Goal: Find specific page/section: Find specific page/section

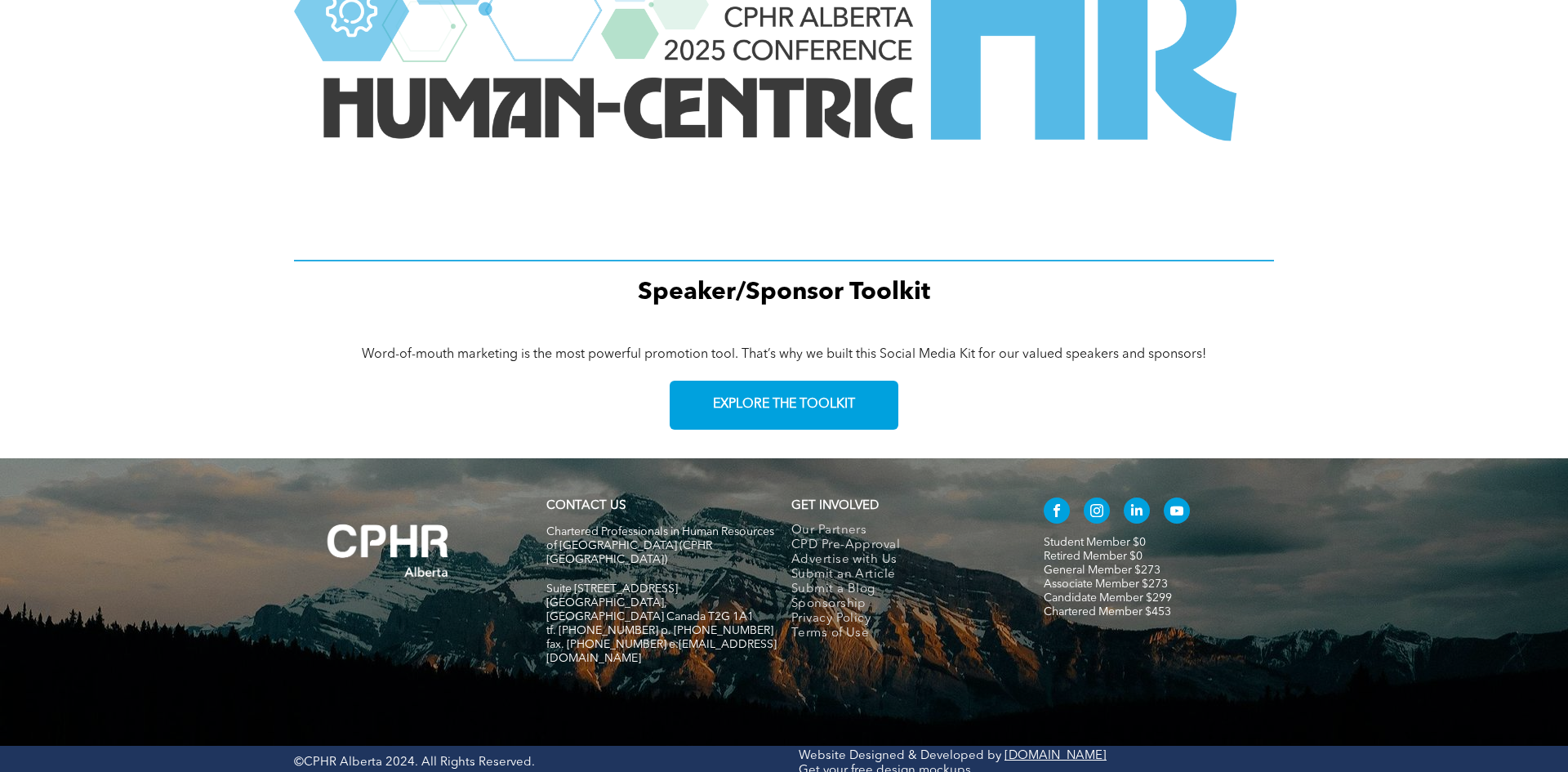
scroll to position [2237, 0]
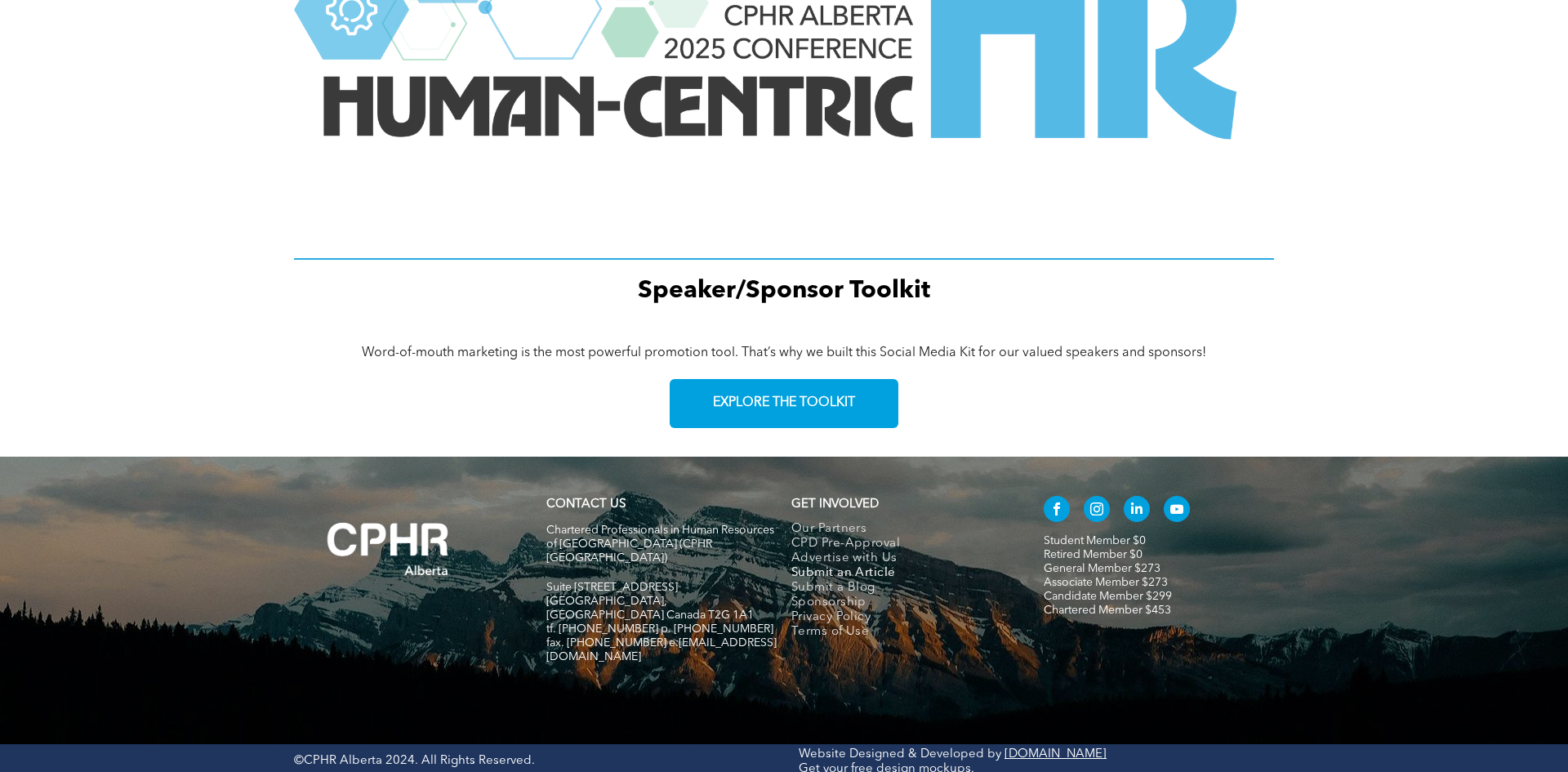
click at [854, 573] on span "Submit an Article" at bounding box center [844, 573] width 105 height 15
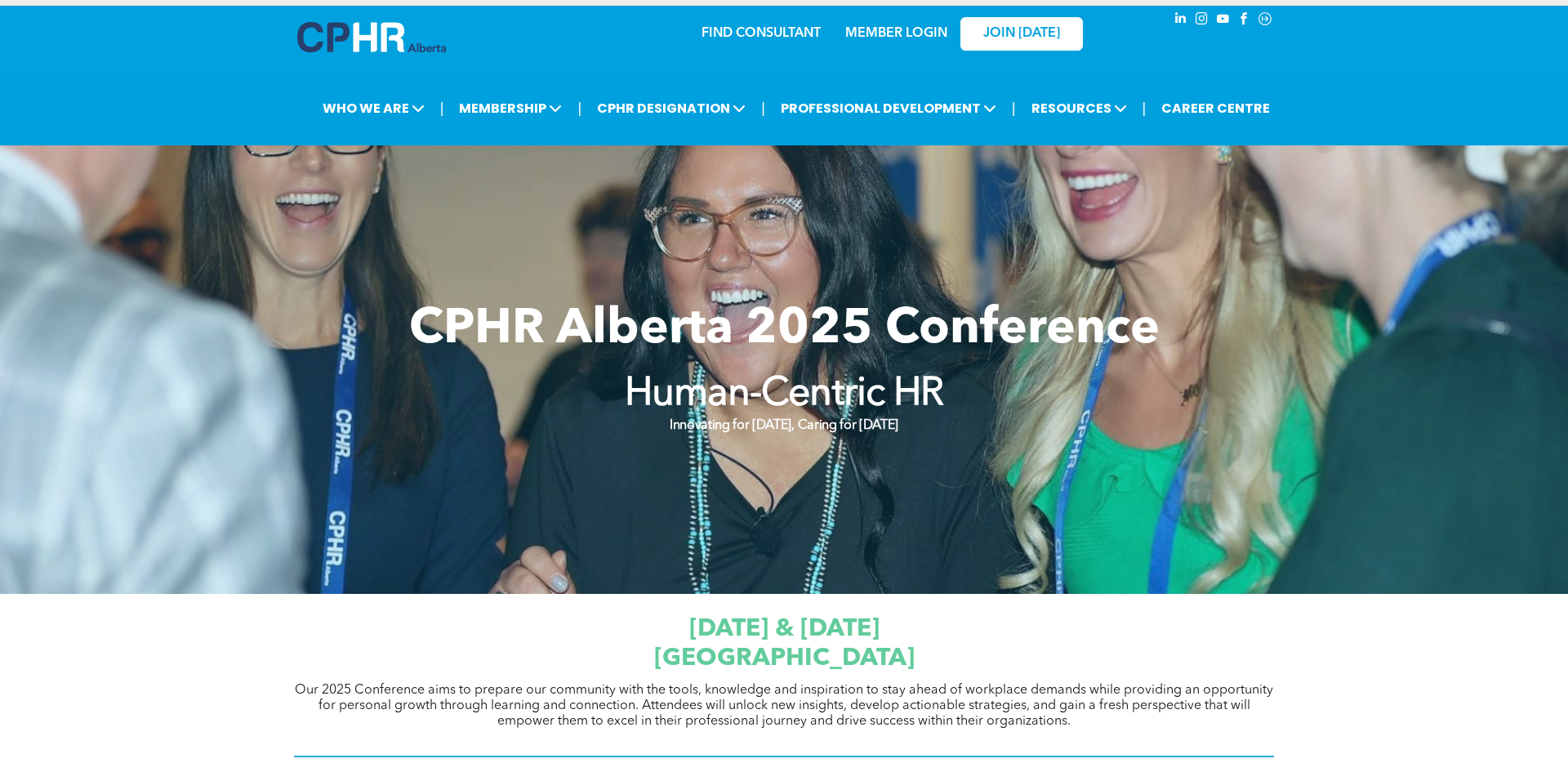
scroll to position [0, 0]
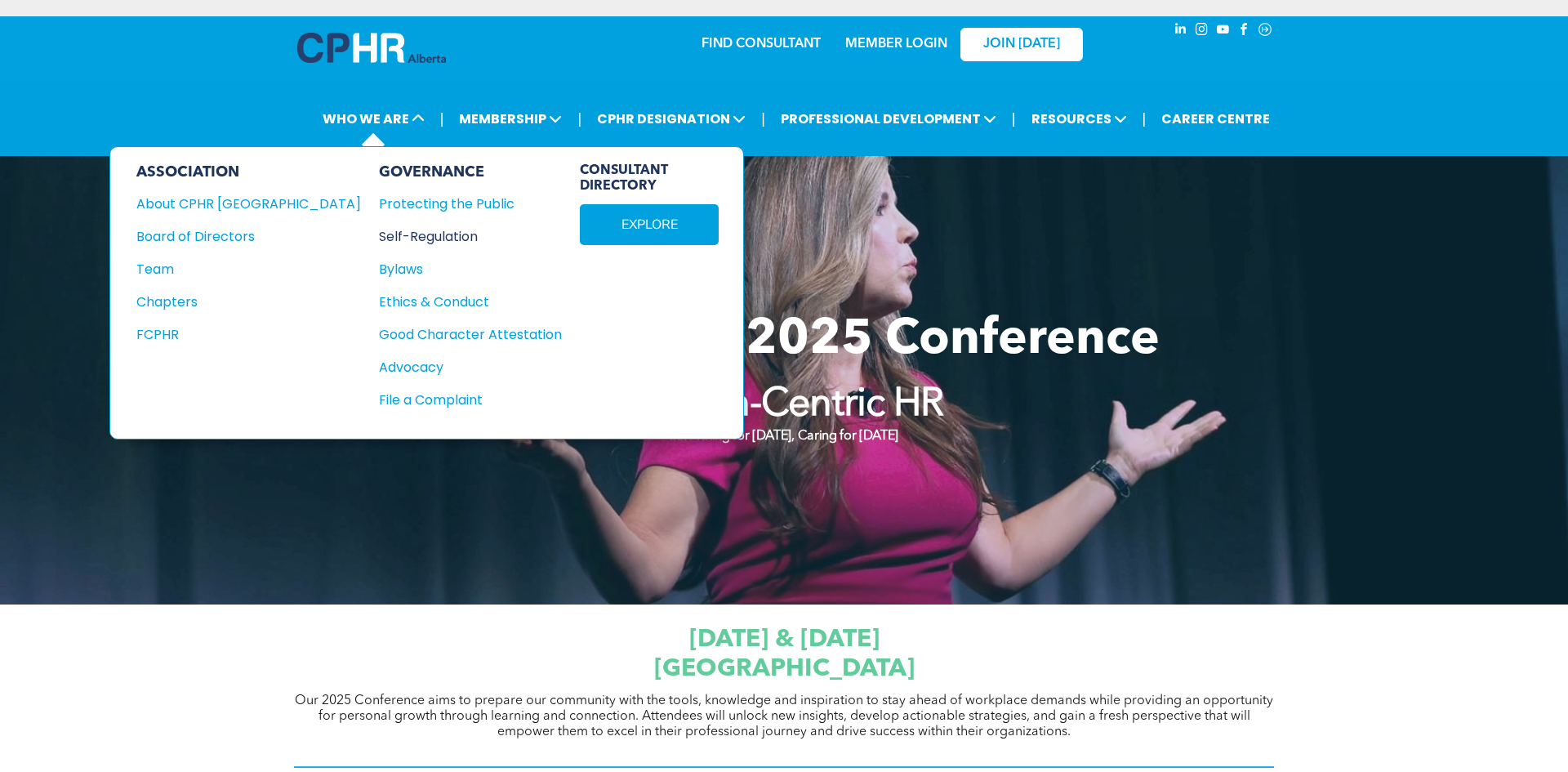
click at [379, 237] on div "Self-Regulation" at bounding box center [462, 236] width 165 height 20
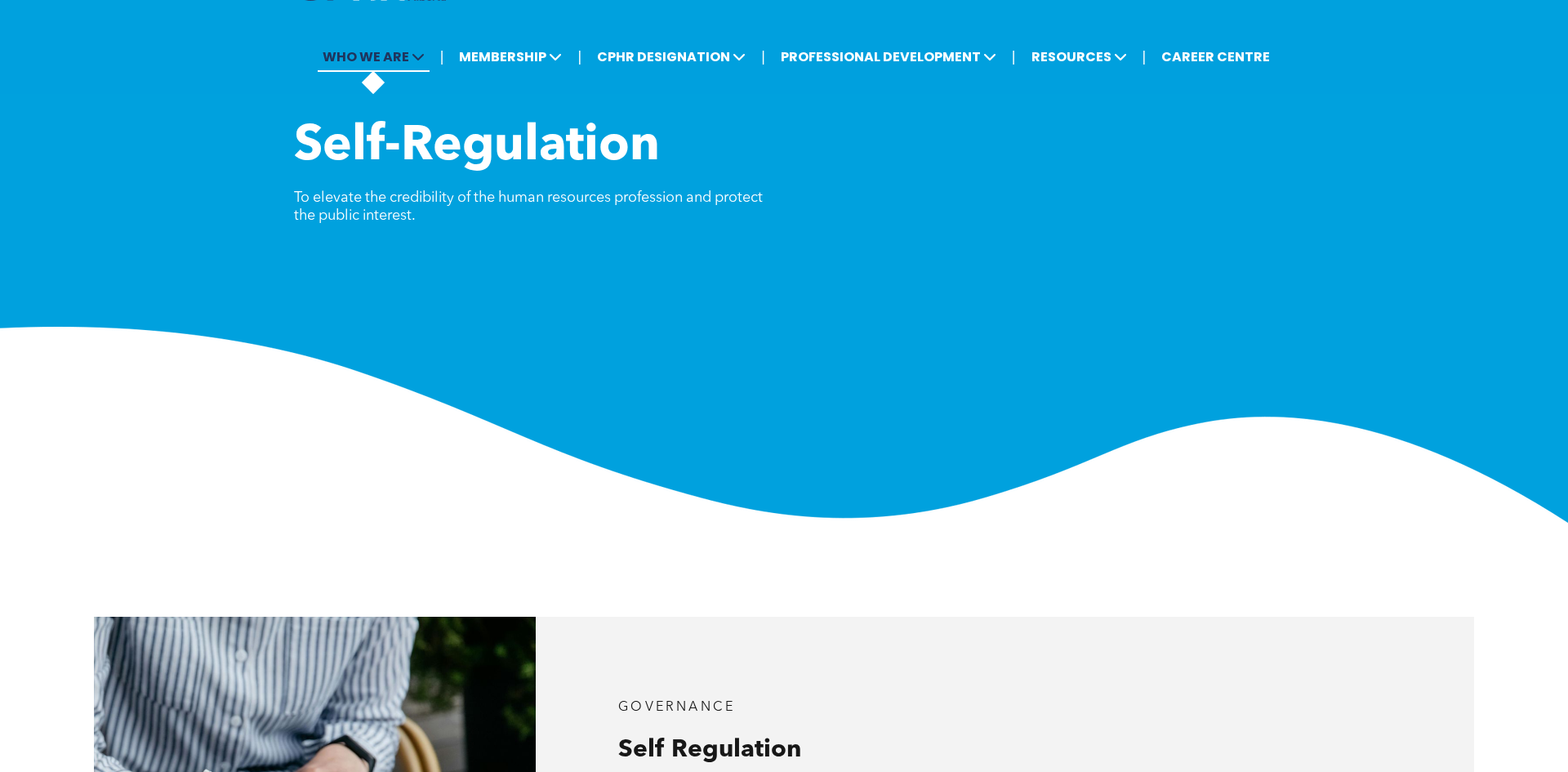
scroll to position [117, 0]
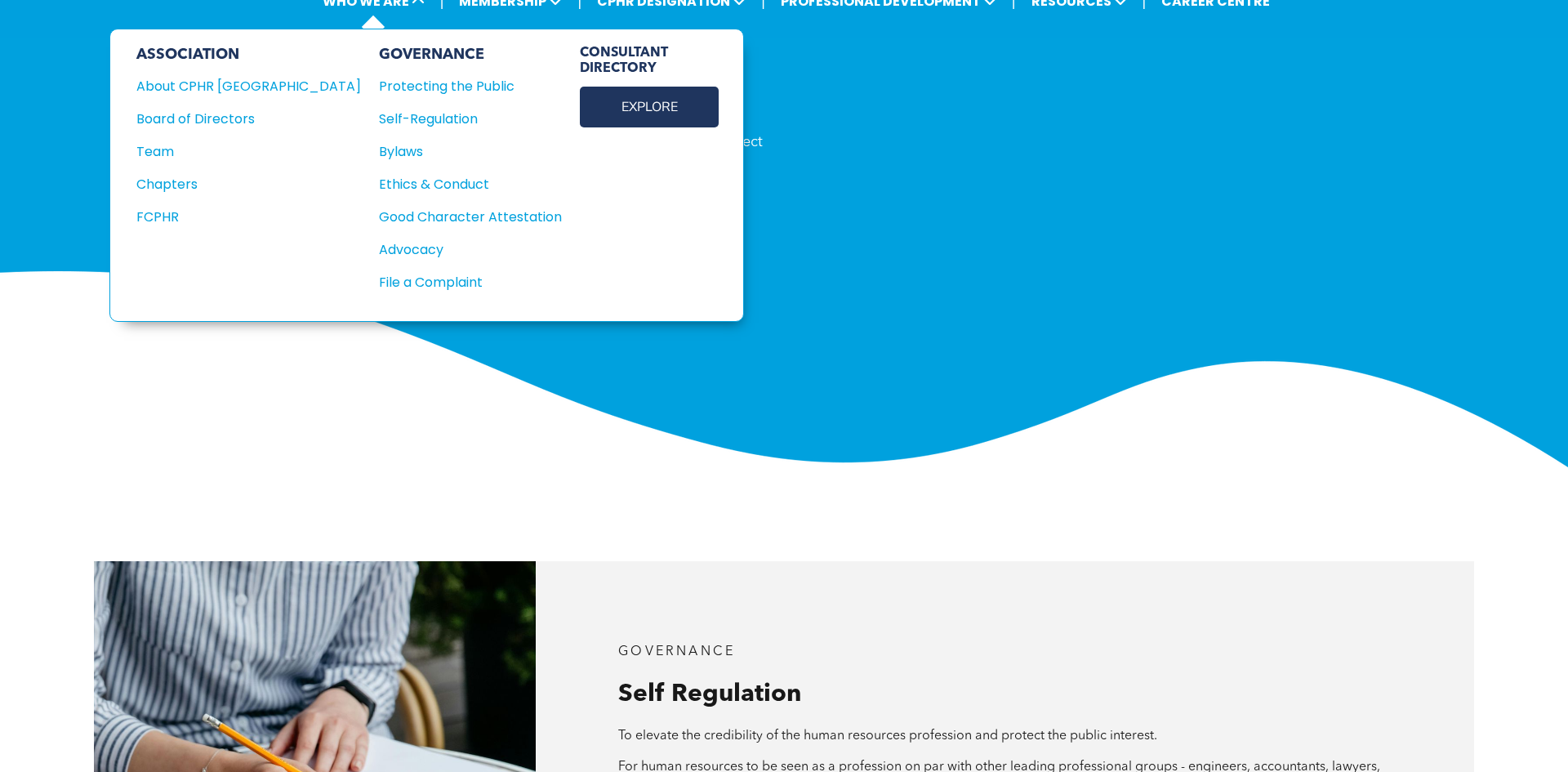
click at [580, 109] on link "EXPLORE" at bounding box center [649, 107] width 139 height 41
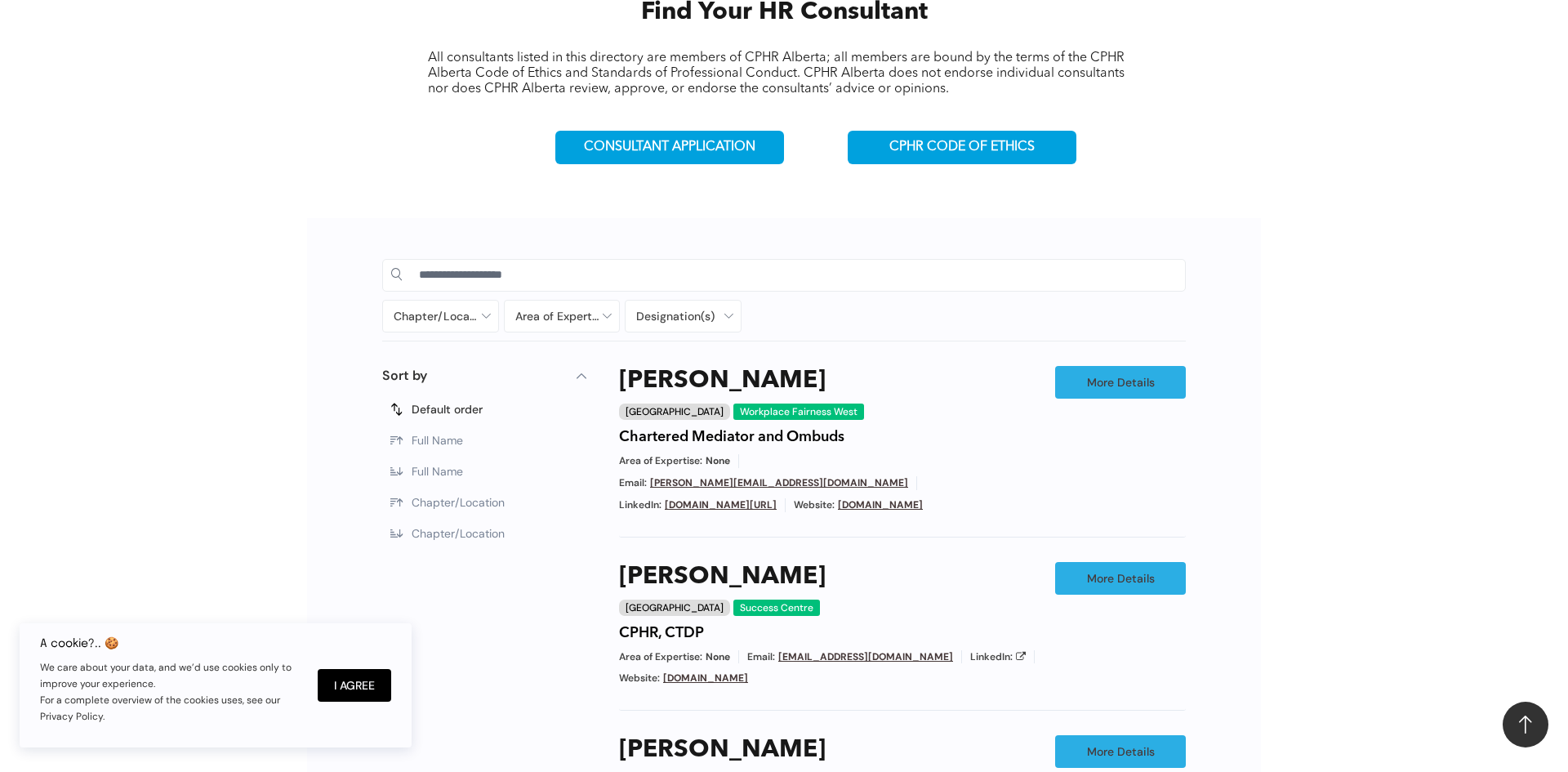
scroll to position [635, 0]
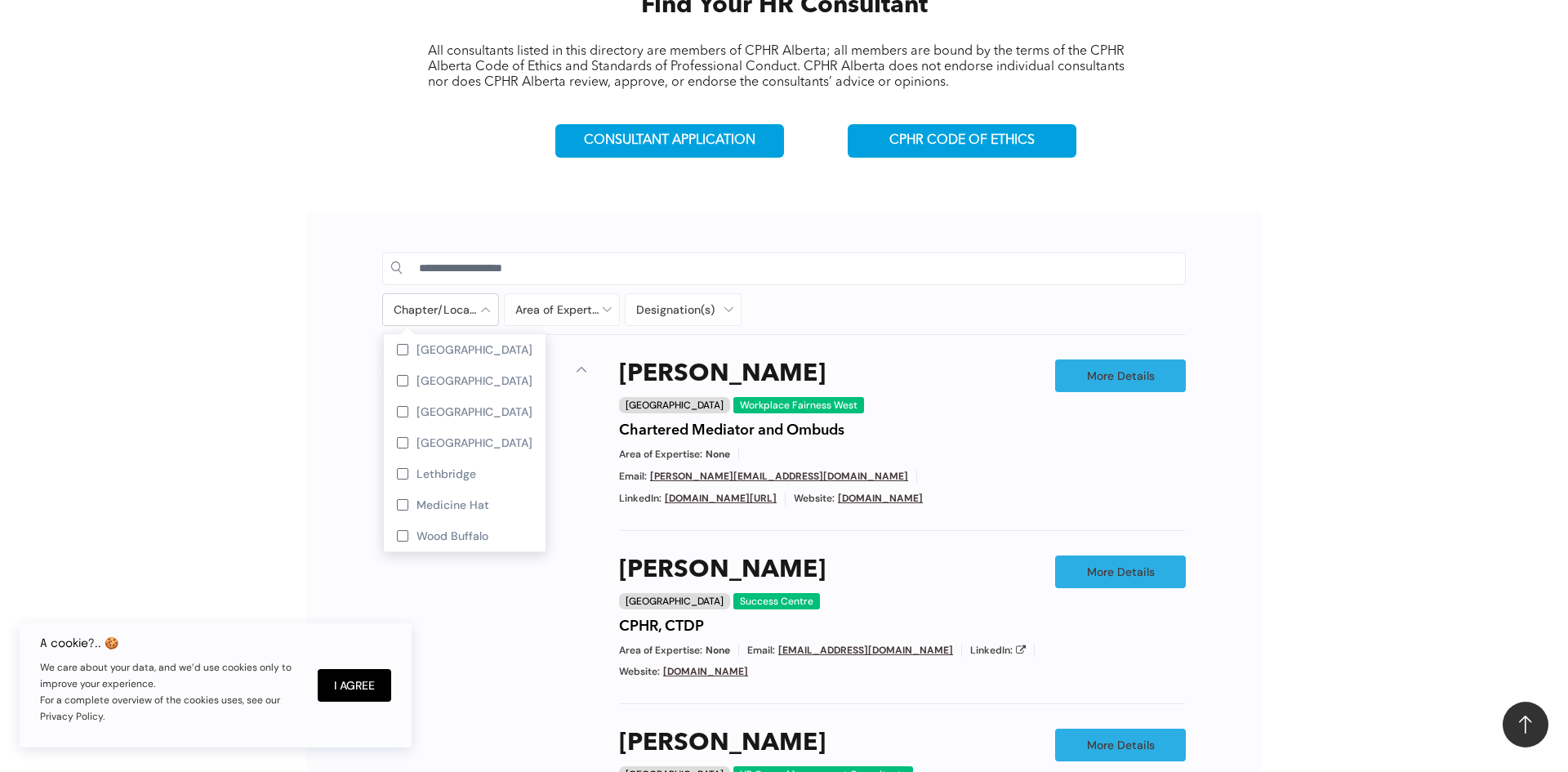
click at [482, 309] on div at bounding box center [441, 309] width 115 height 31
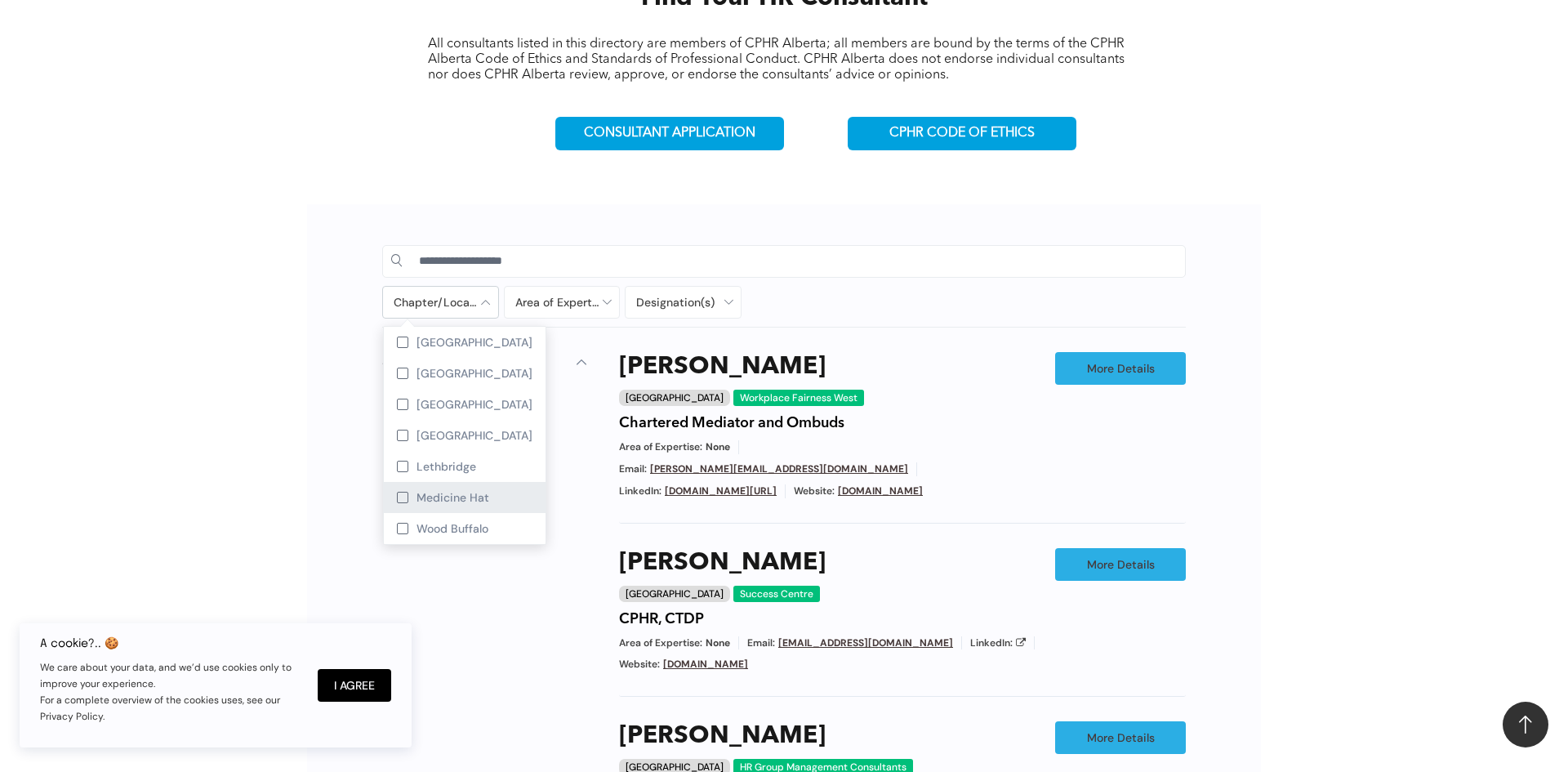
scroll to position [645, 0]
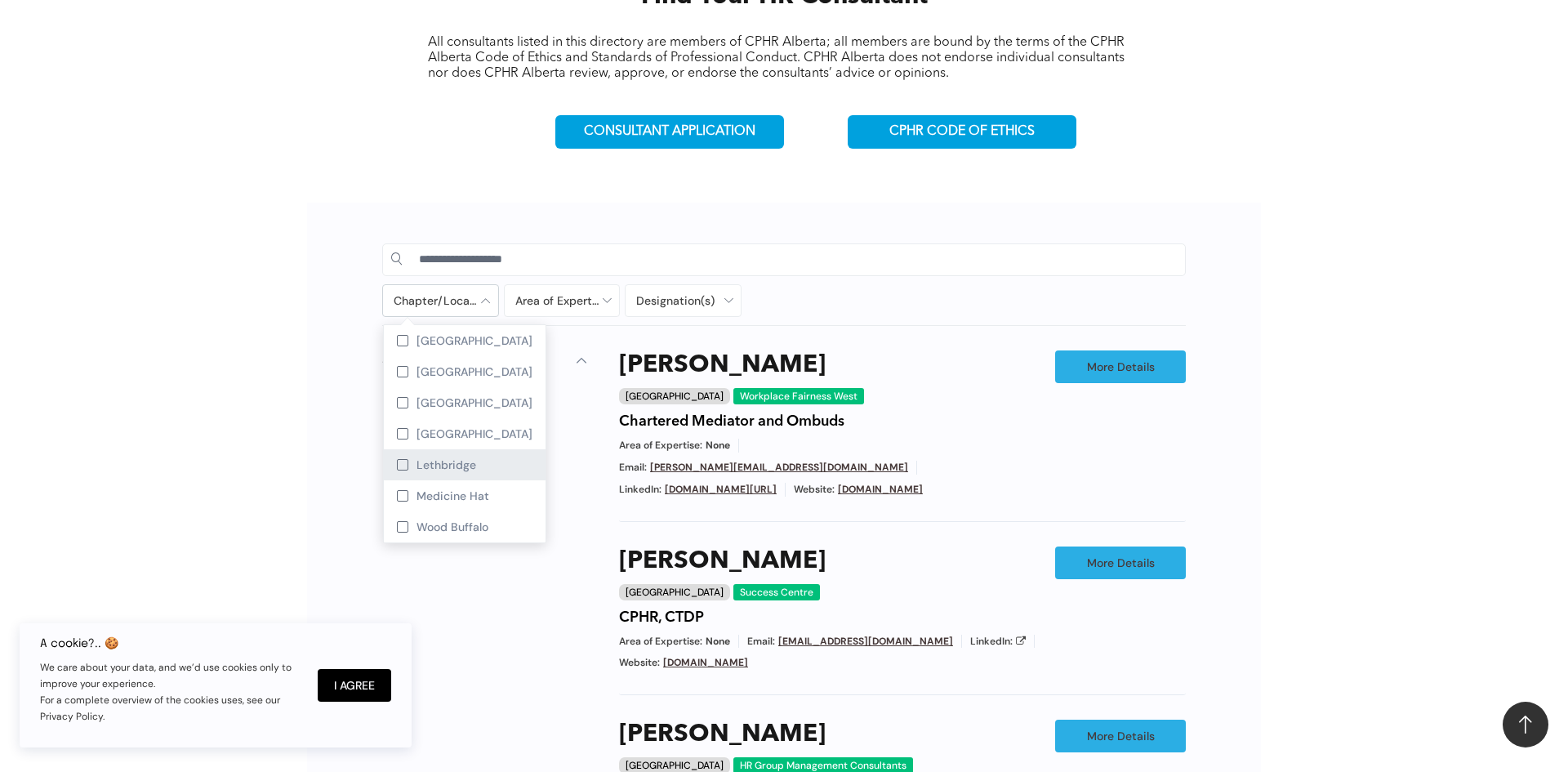
click at [468, 478] on div "Lethbridge" at bounding box center [465, 465] width 162 height 31
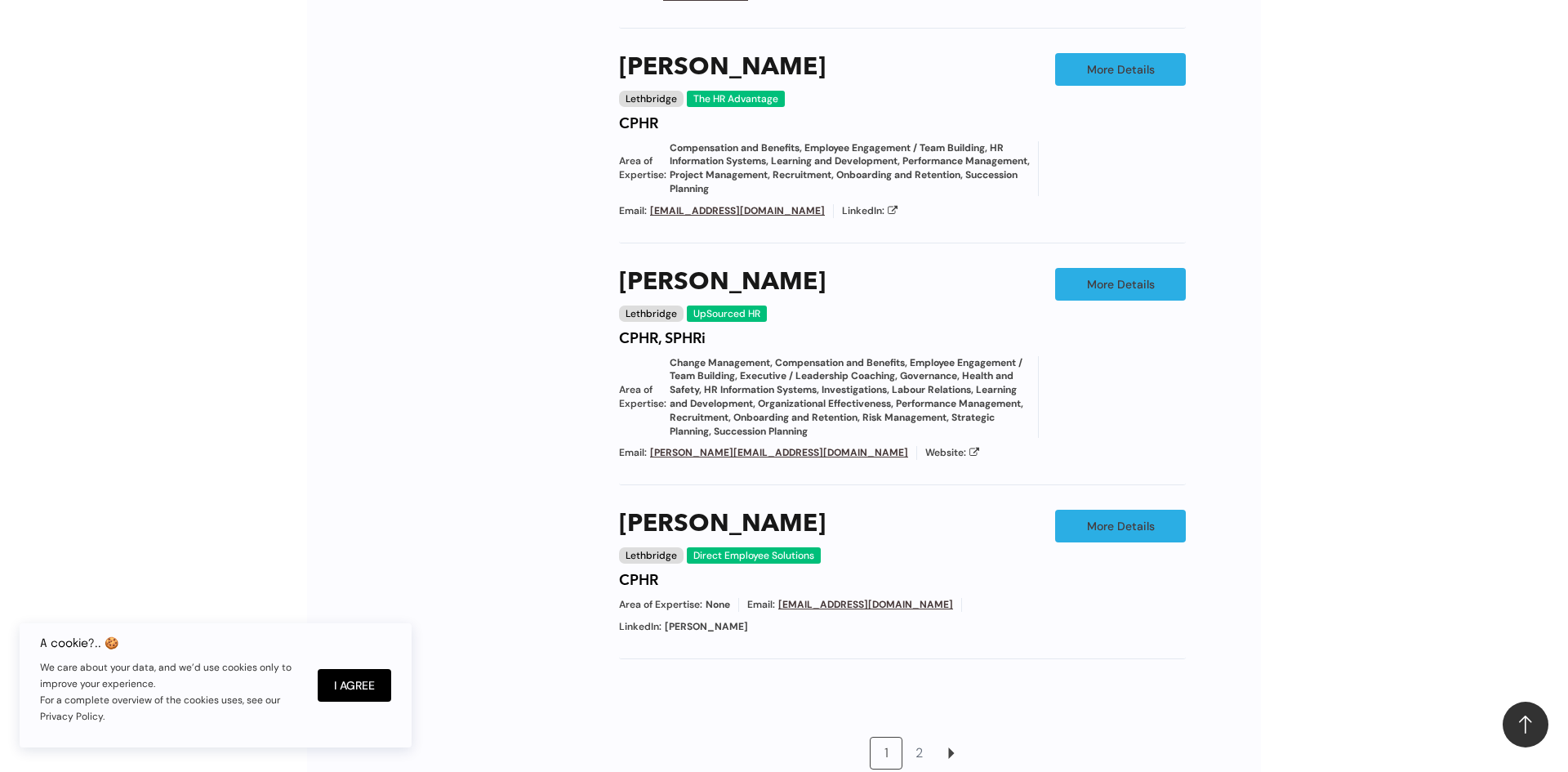
scroll to position [1375, 0]
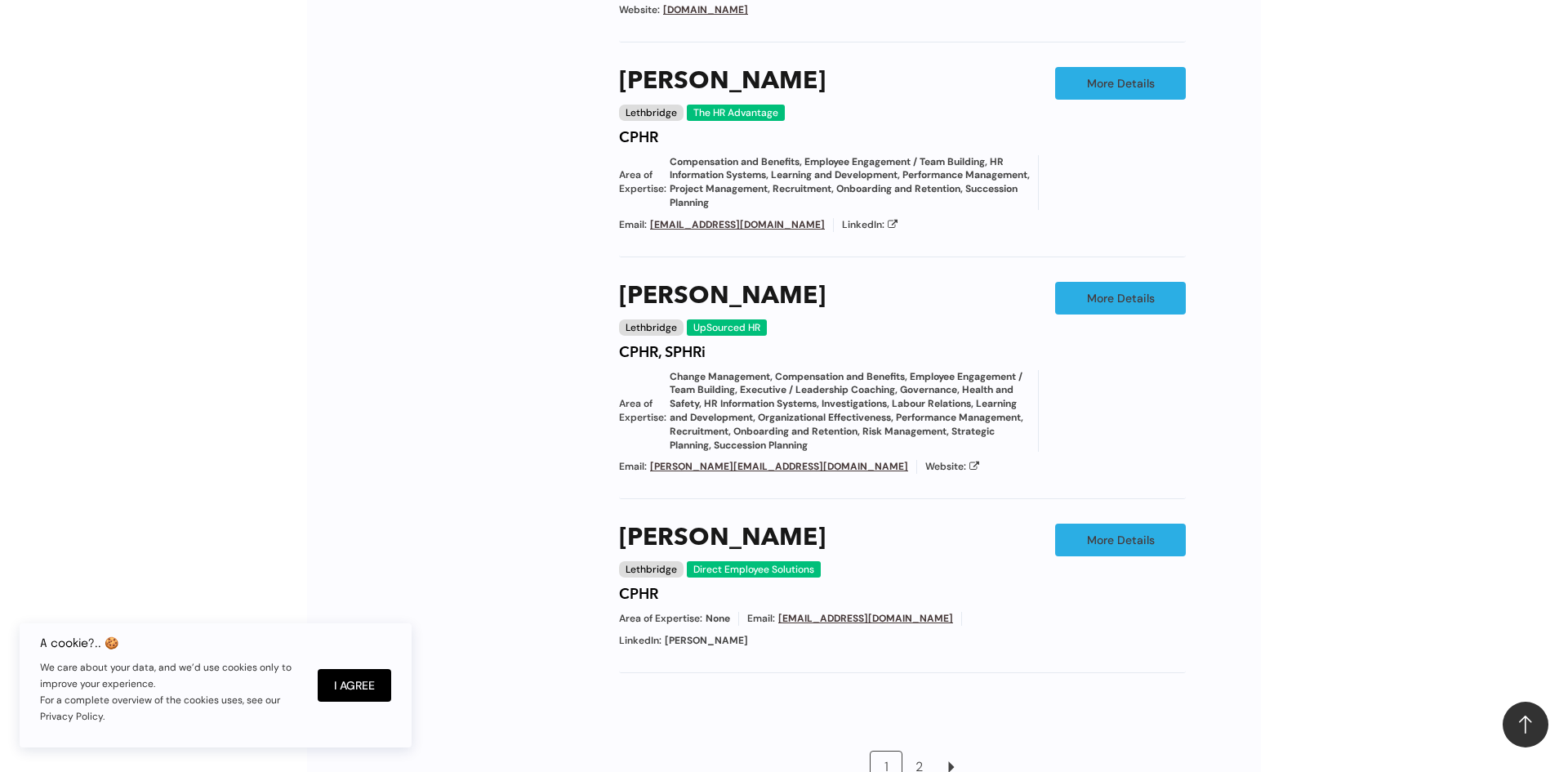
click at [920, 752] on link "2" at bounding box center [919, 767] width 31 height 31
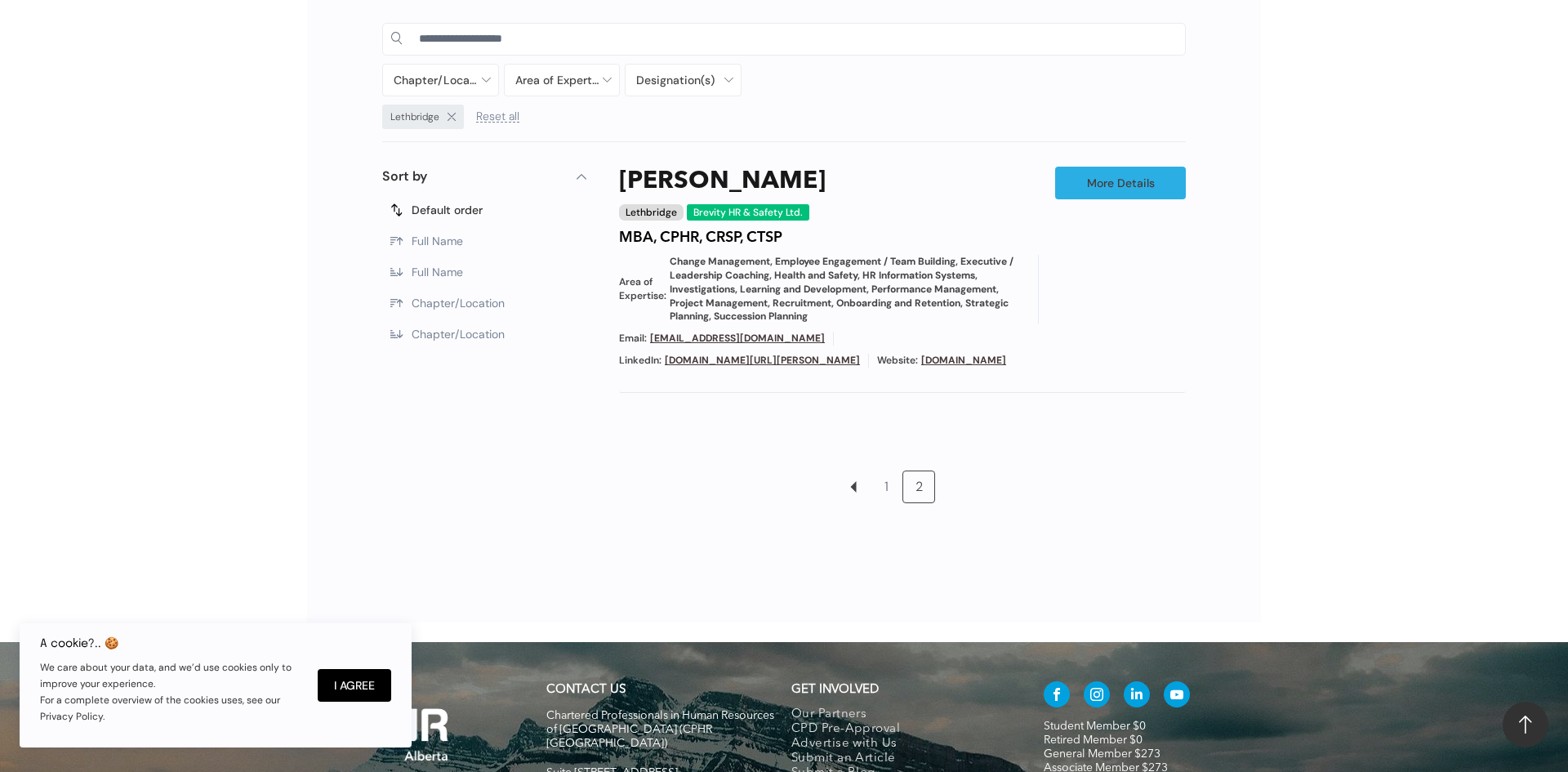
scroll to position [848, 0]
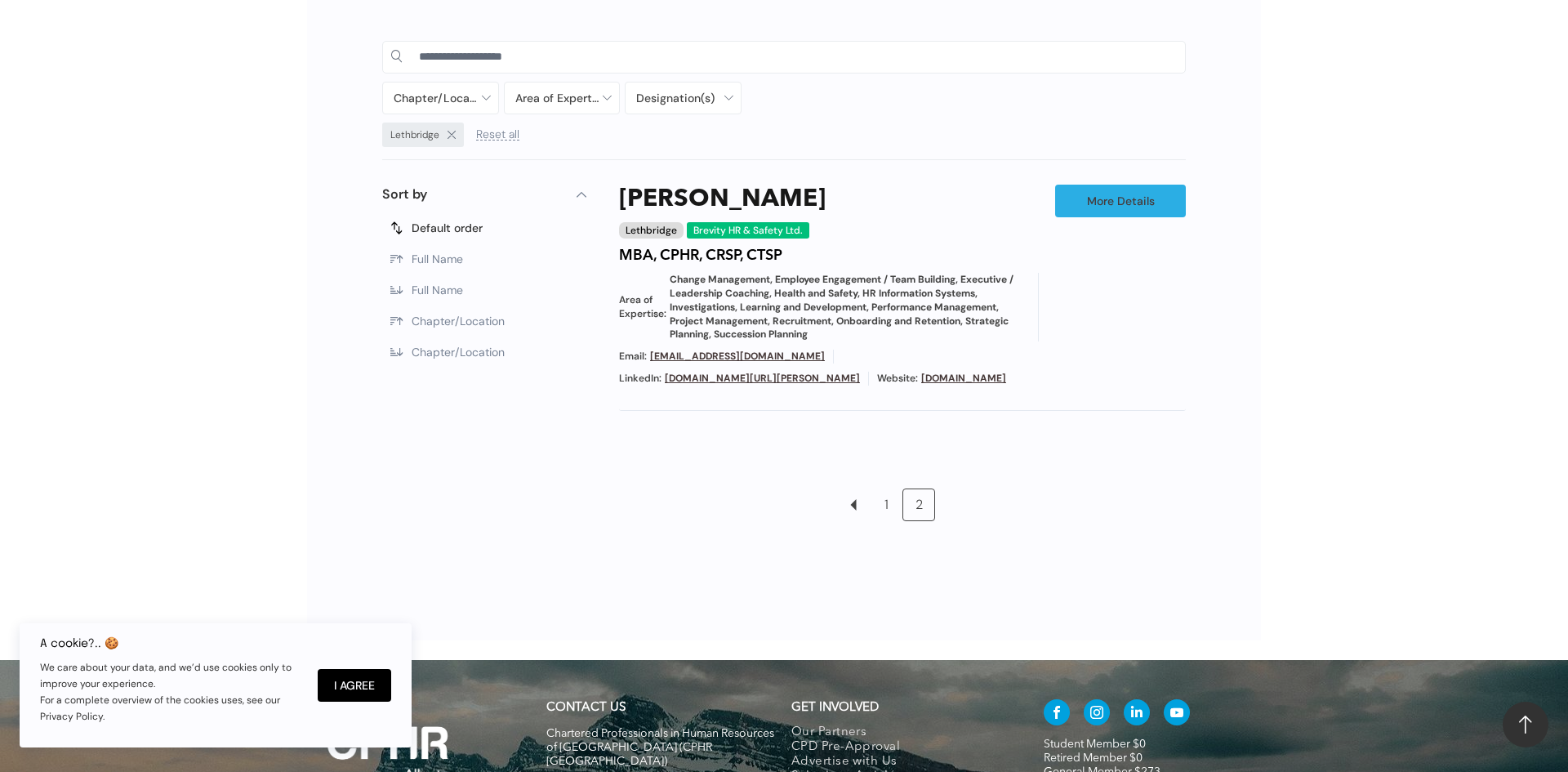
click at [887, 509] on link "1" at bounding box center [886, 505] width 31 height 31
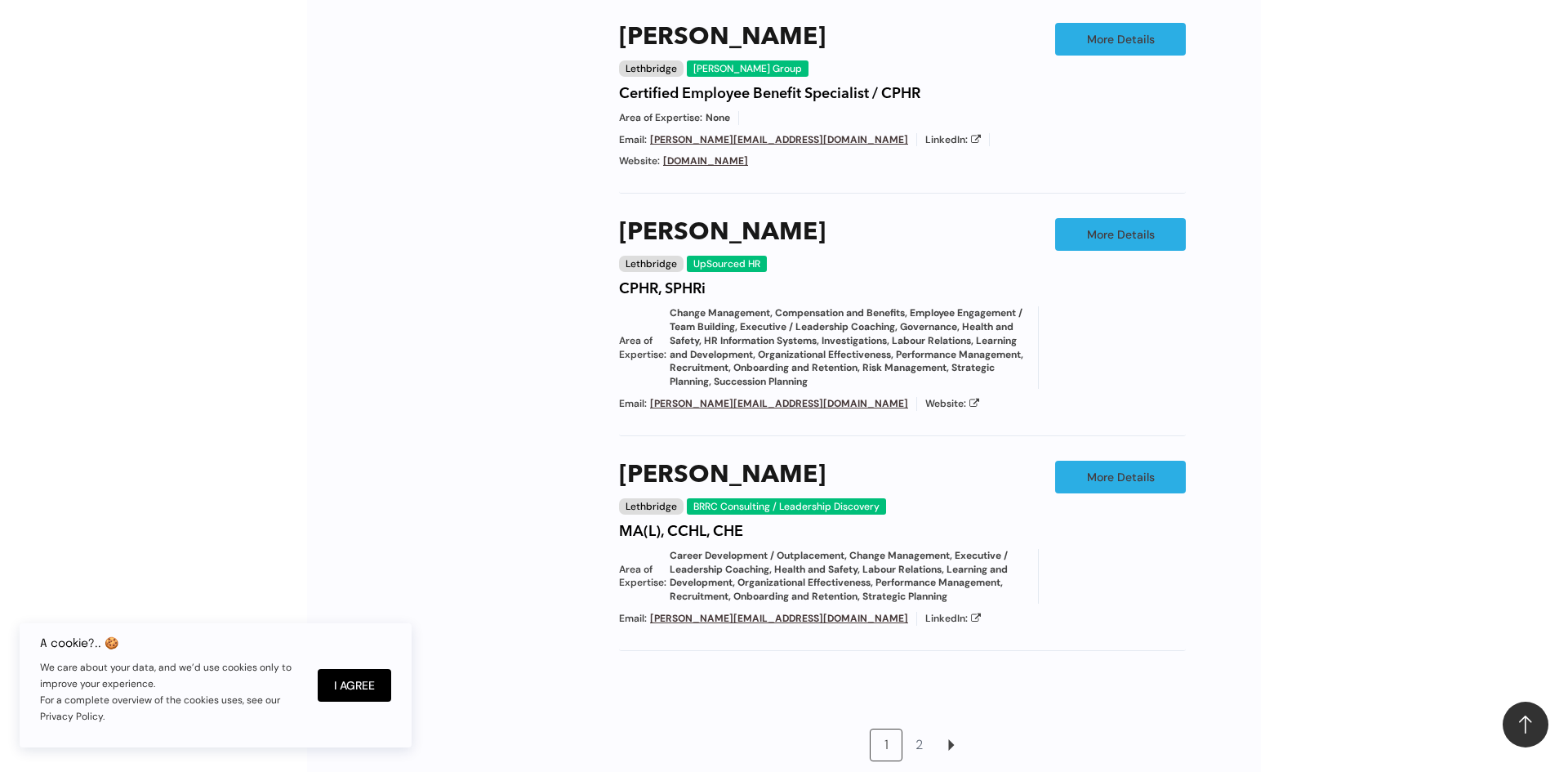
scroll to position [1386, 0]
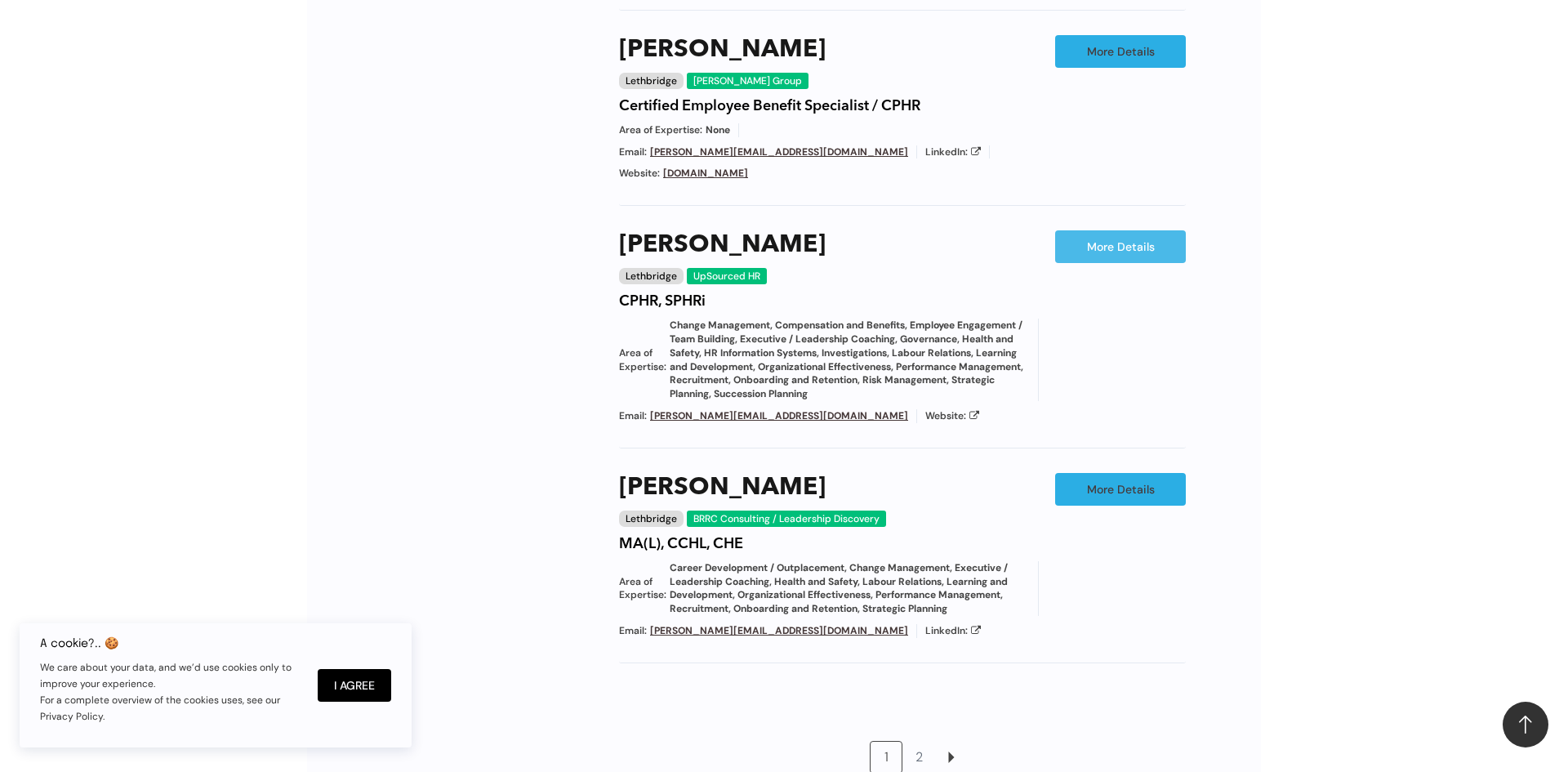
click at [1139, 230] on link "More Details" at bounding box center [1120, 246] width 131 height 33
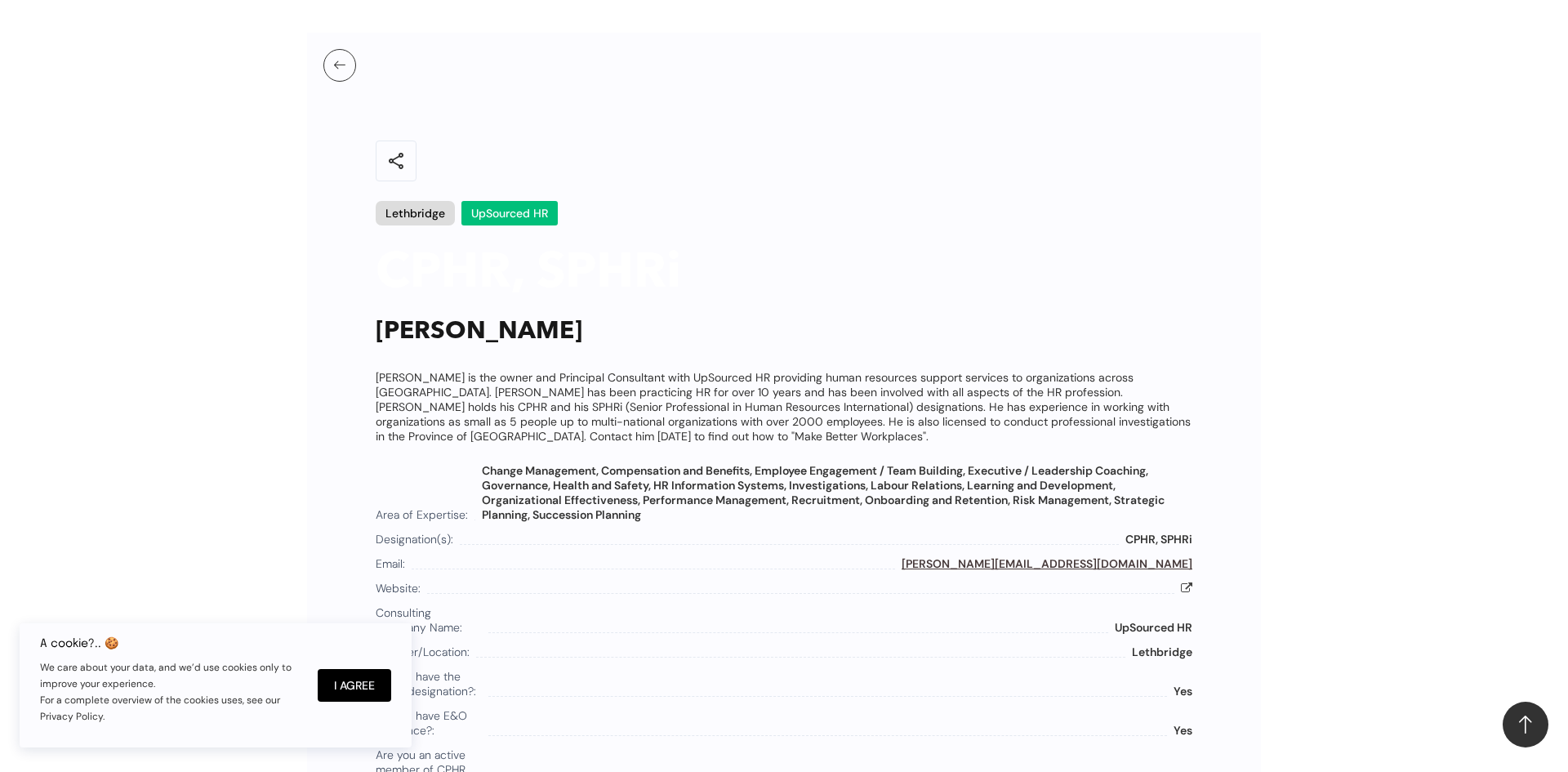
scroll to position [1324, 0]
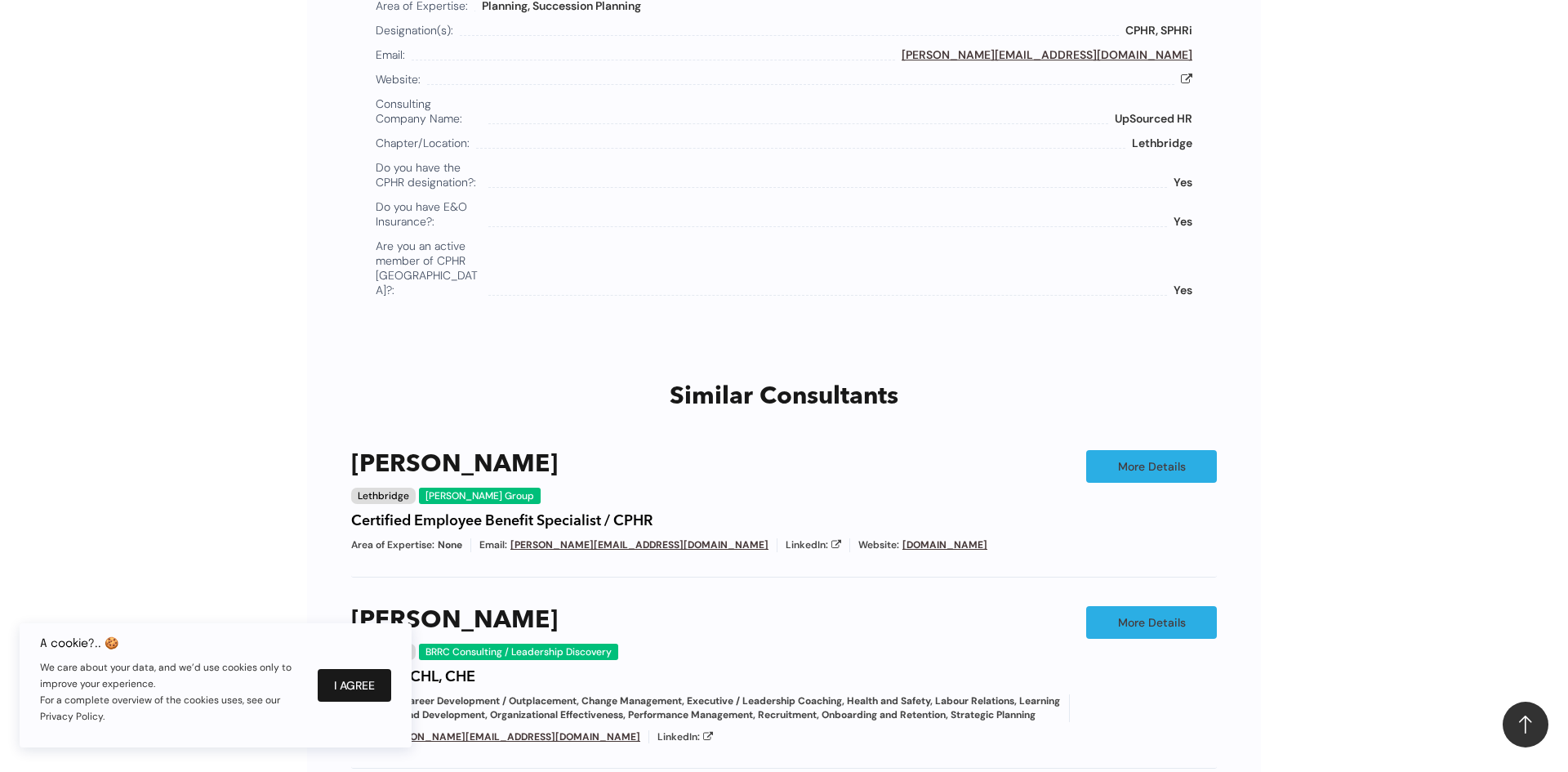
click at [339, 690] on button "I Agree" at bounding box center [354, 685] width 74 height 33
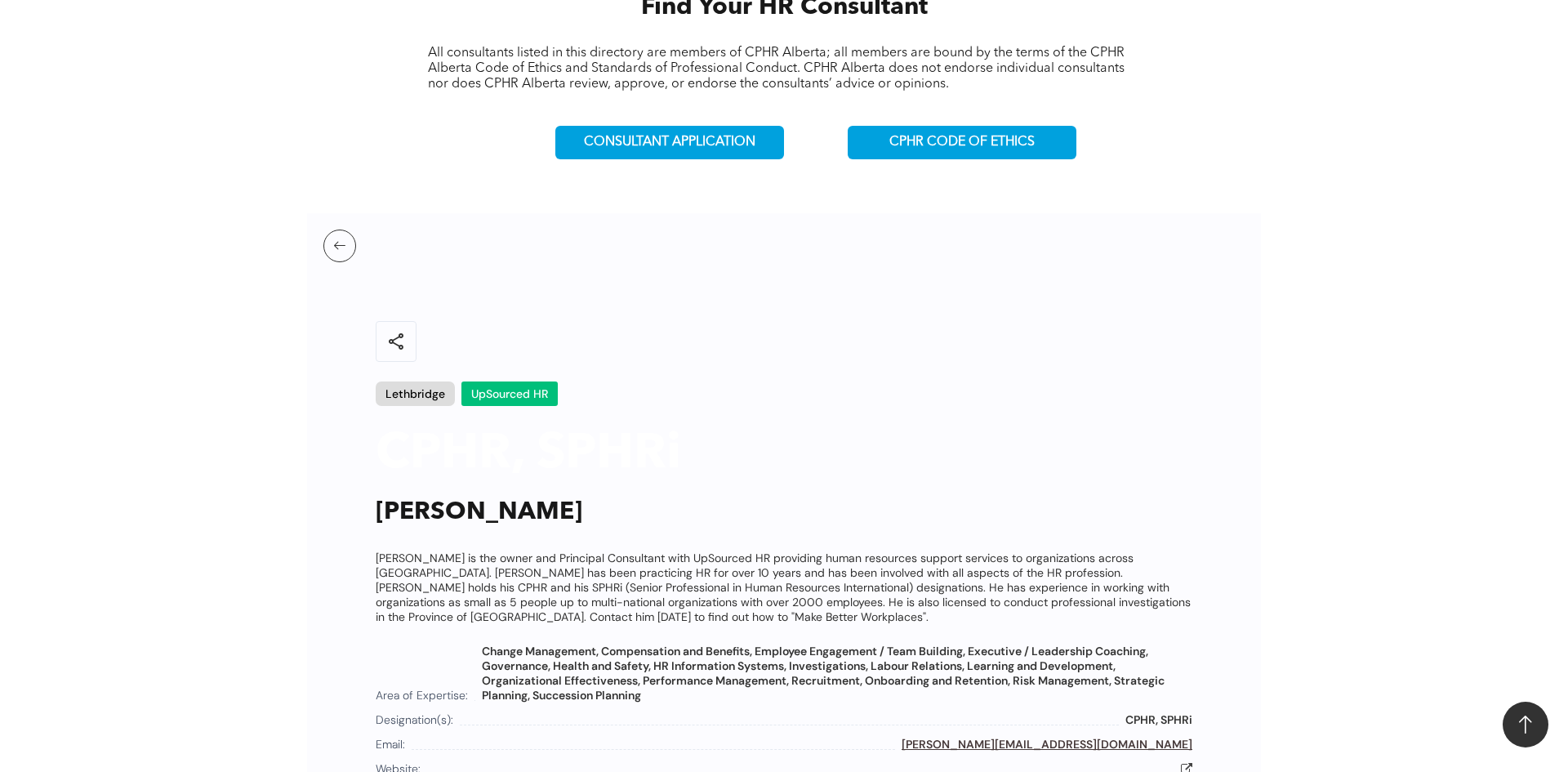
scroll to position [633, 0]
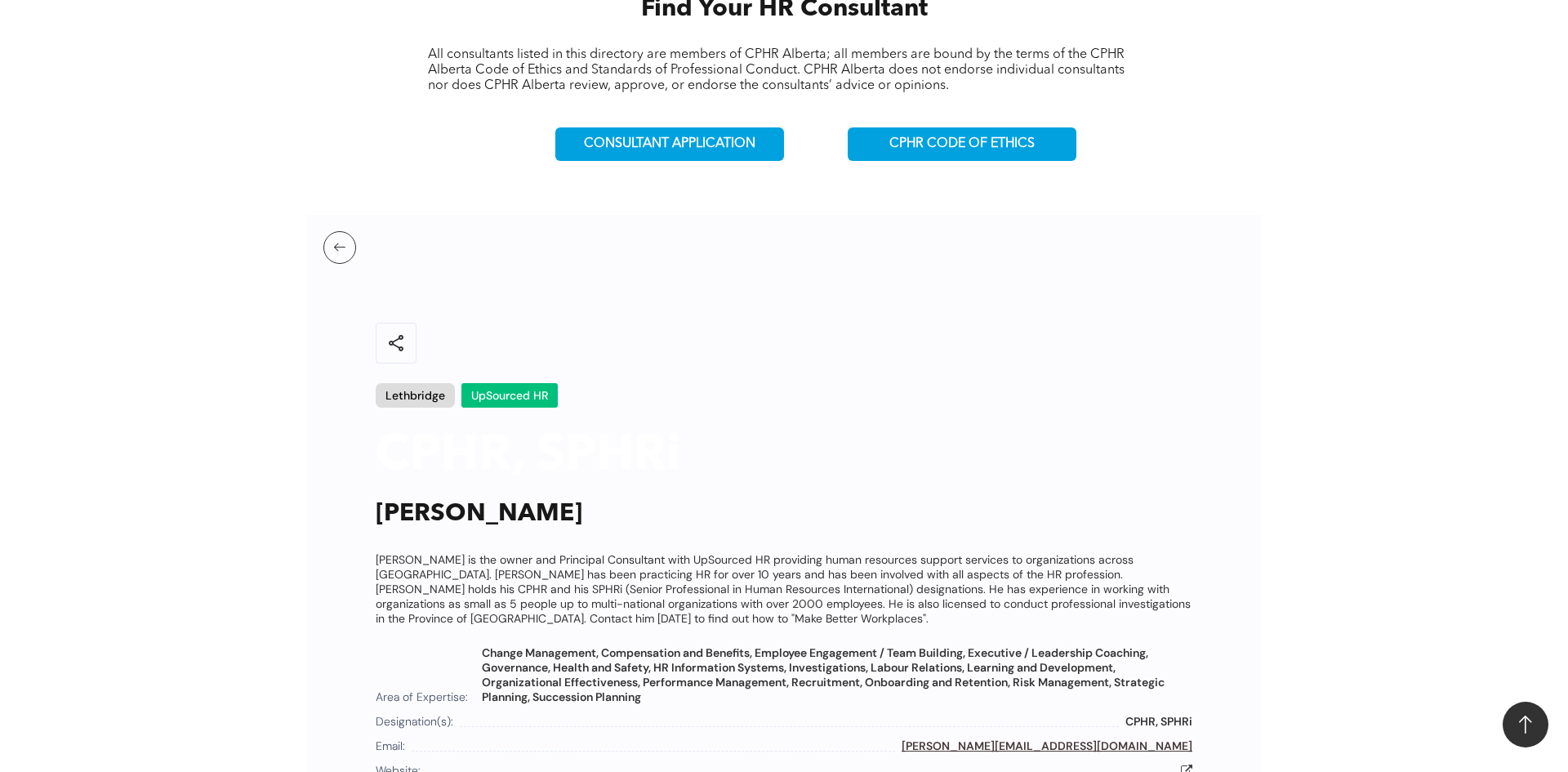
click at [716, 165] on div "CONSULTANT APPLICATION" at bounding box center [670, 144] width 356 height 61
click at [716, 147] on span "CONSULTANT APPLICATION" at bounding box center [669, 144] width 171 height 15
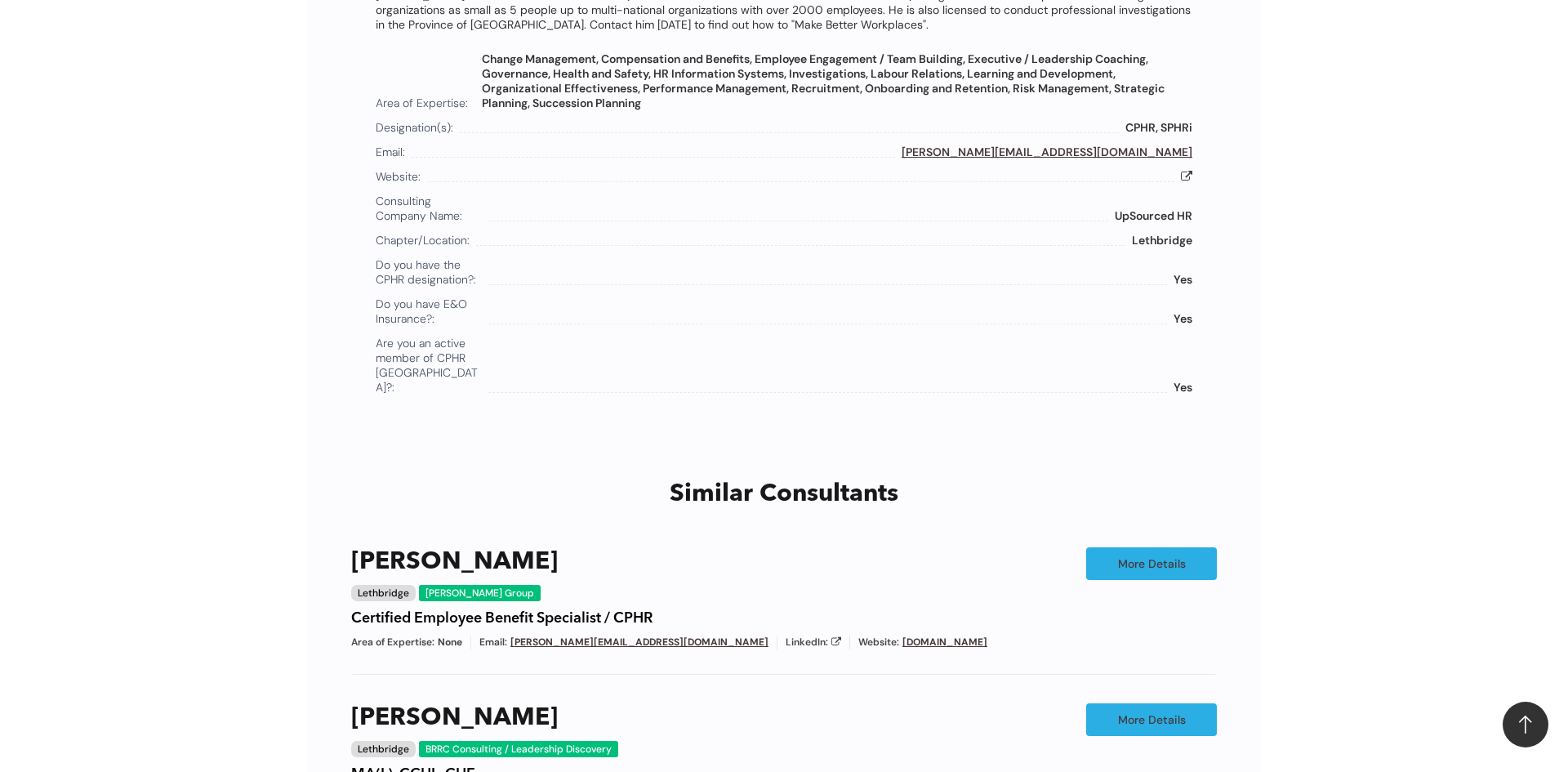
scroll to position [1219, 0]
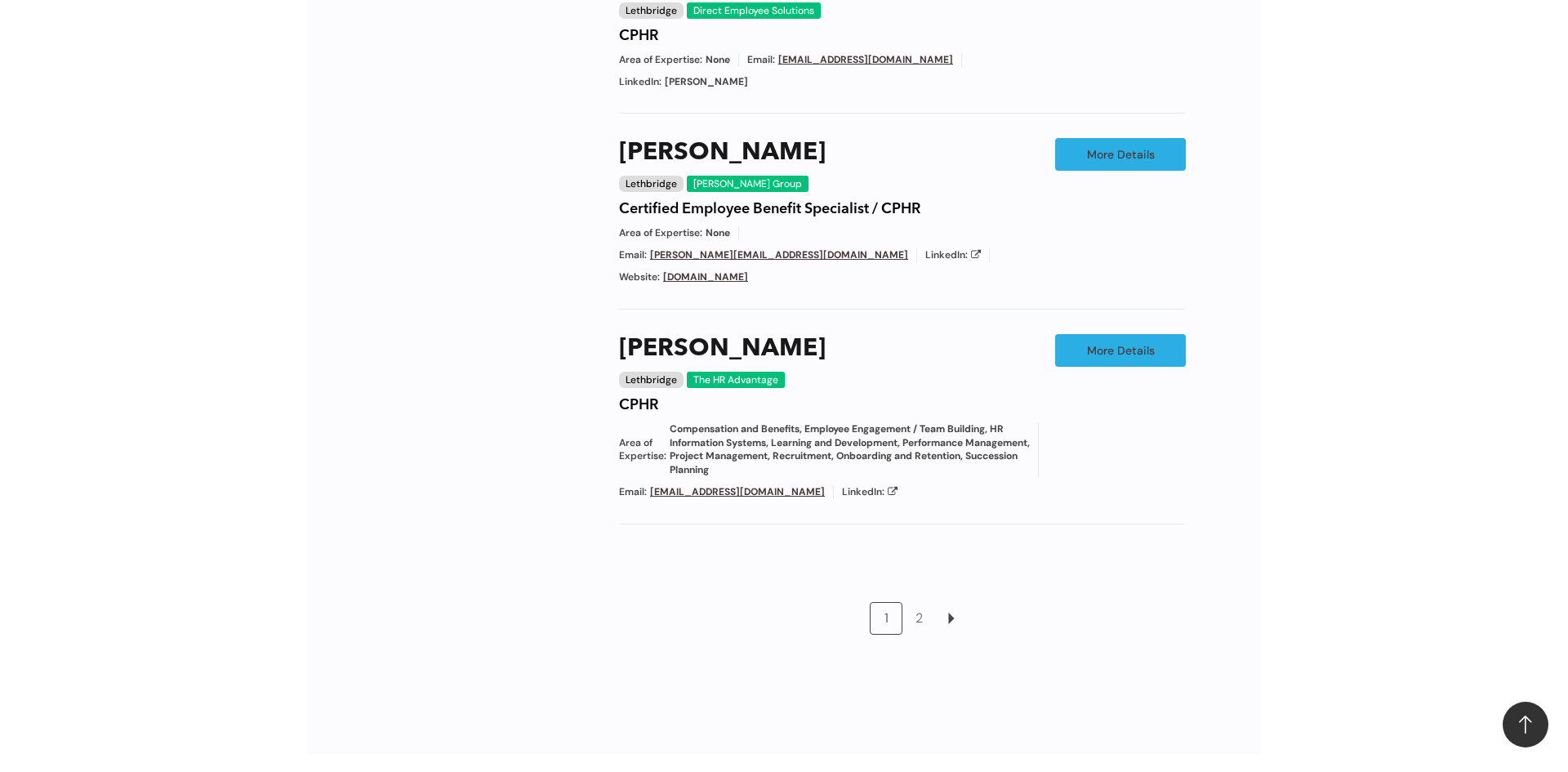
scroll to position [1504, 0]
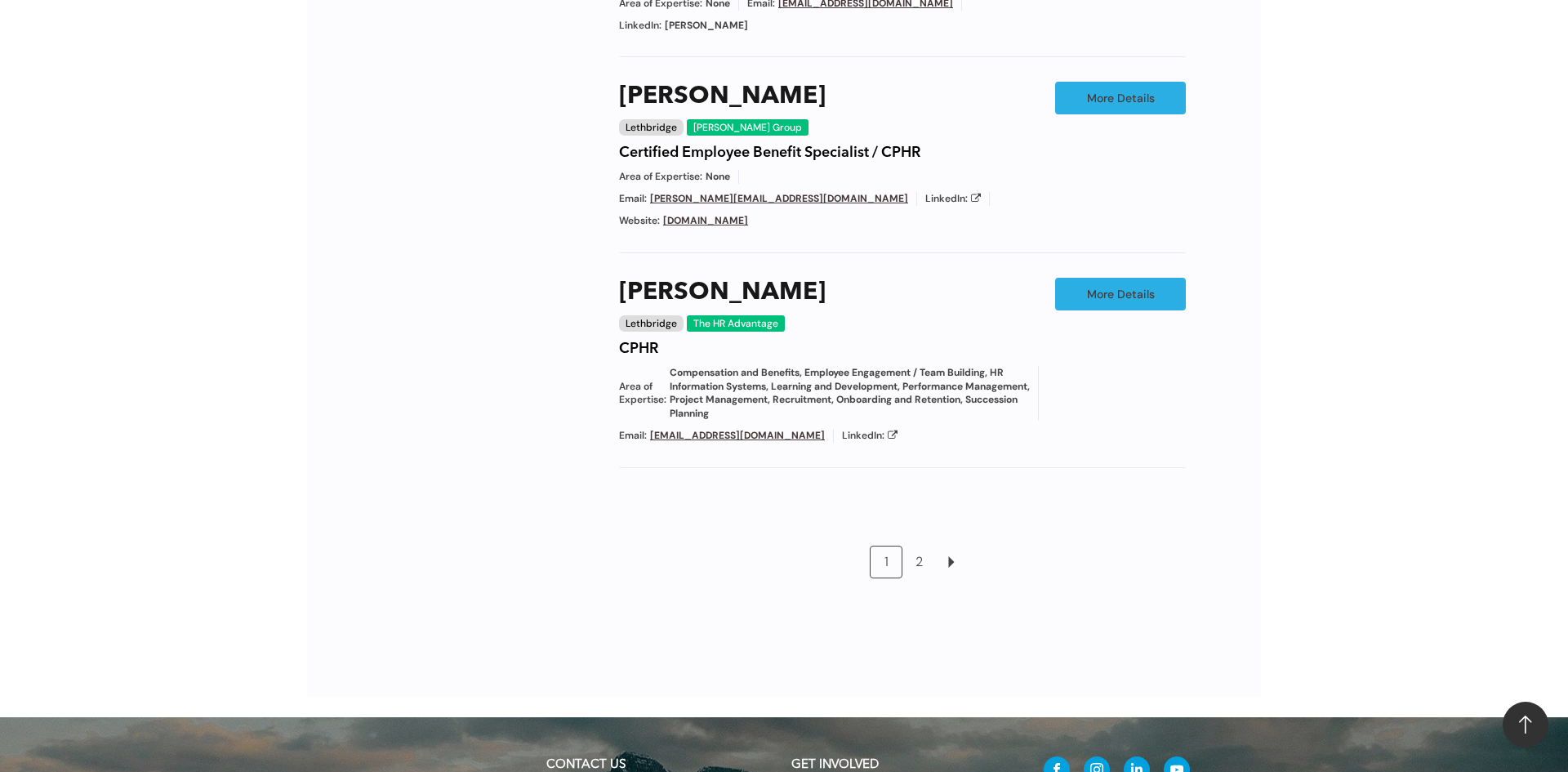
click at [926, 546] on link "2" at bounding box center [919, 561] width 31 height 31
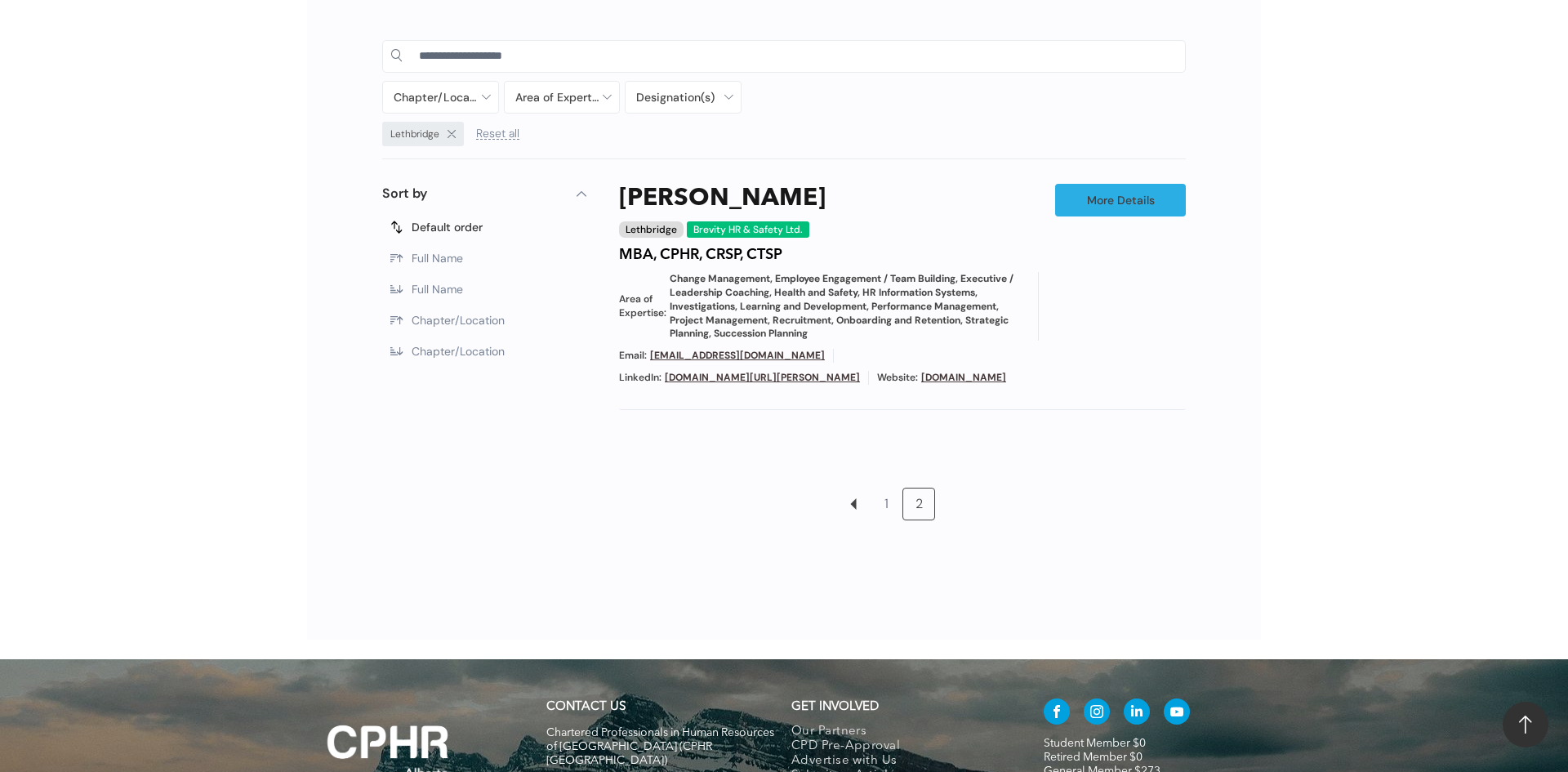
scroll to position [848, 0]
click at [880, 507] on link "1" at bounding box center [886, 505] width 31 height 31
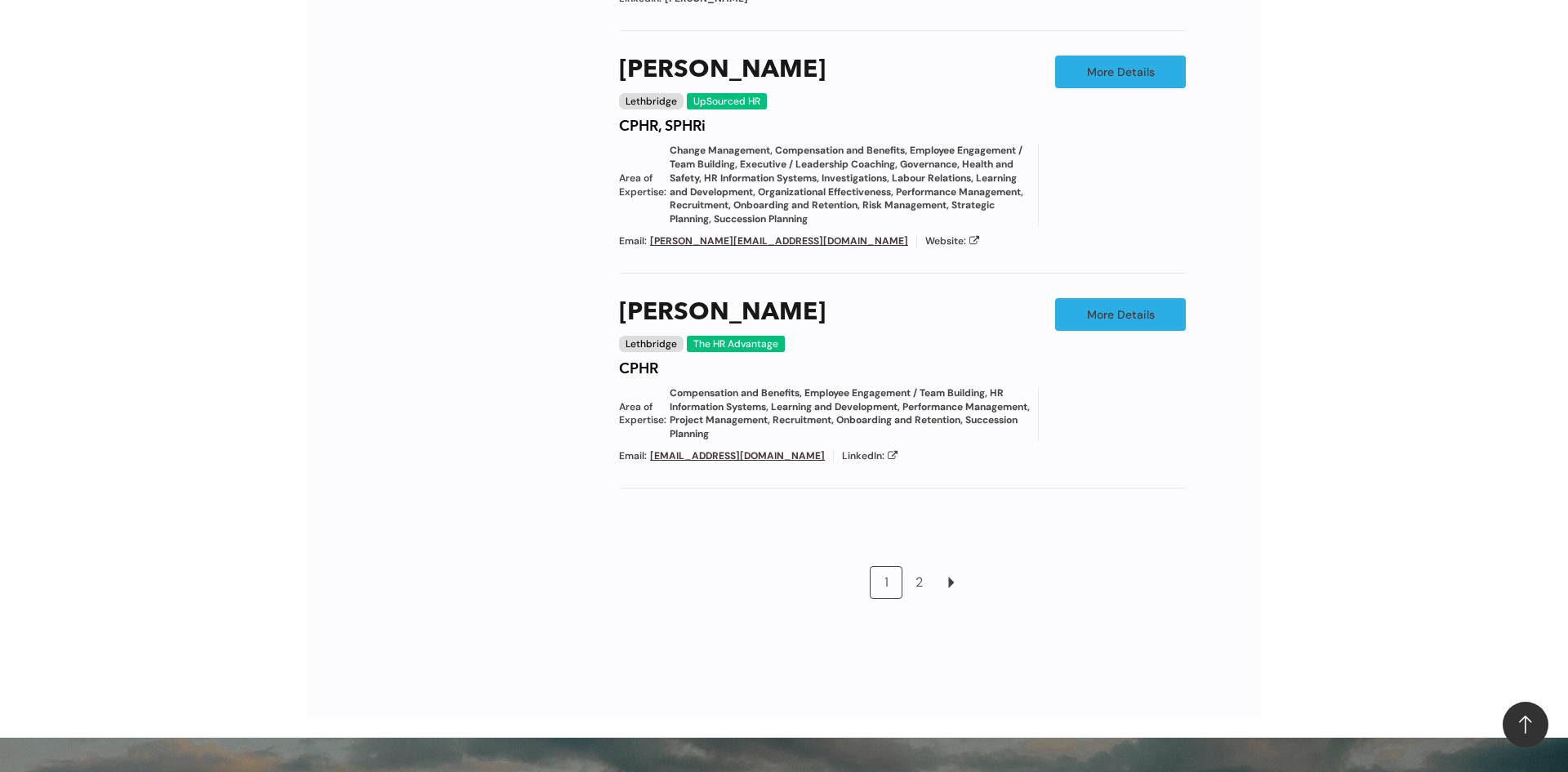
click at [918, 567] on link "2" at bounding box center [919, 582] width 31 height 31
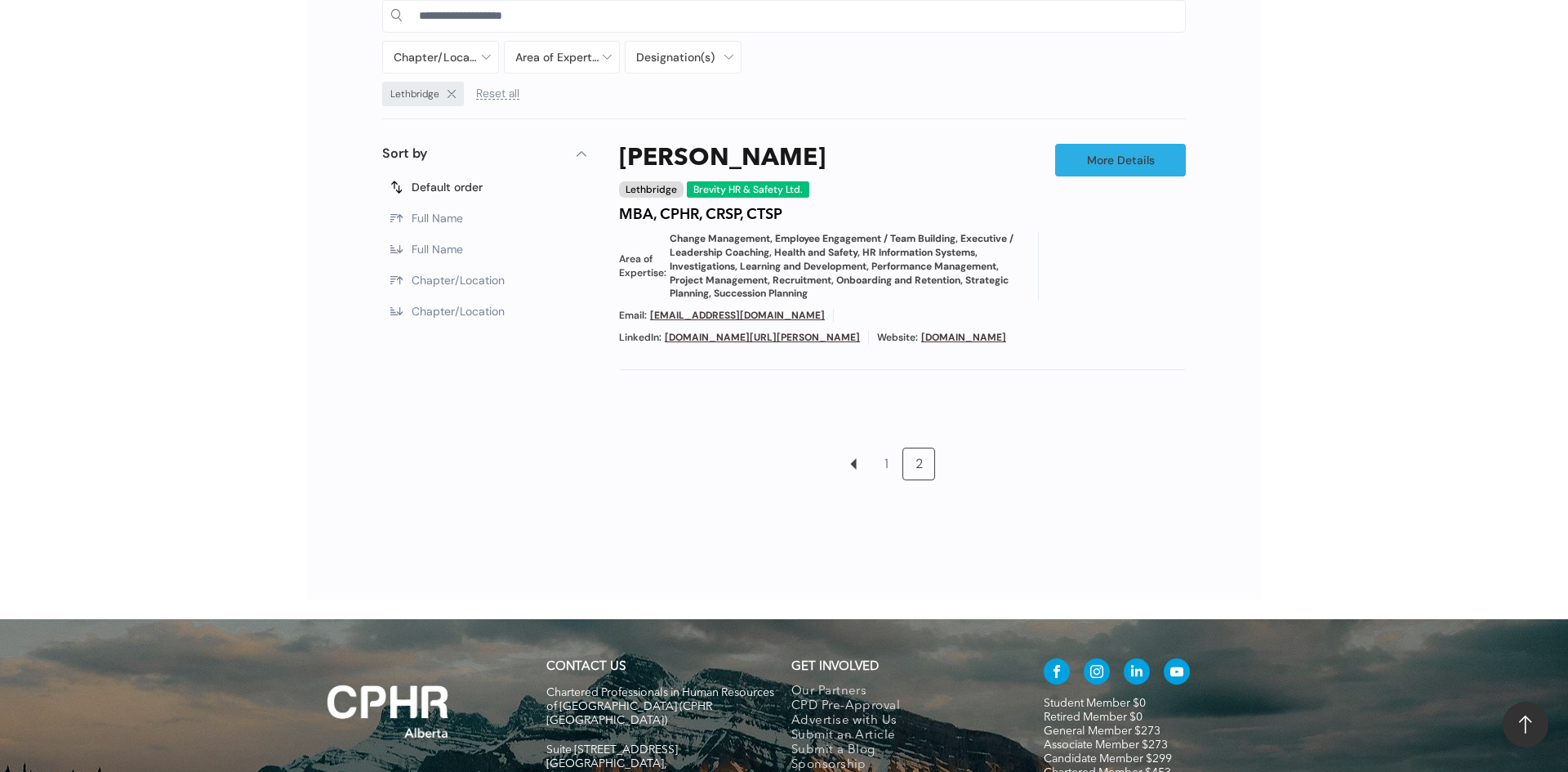
scroll to position [436, 0]
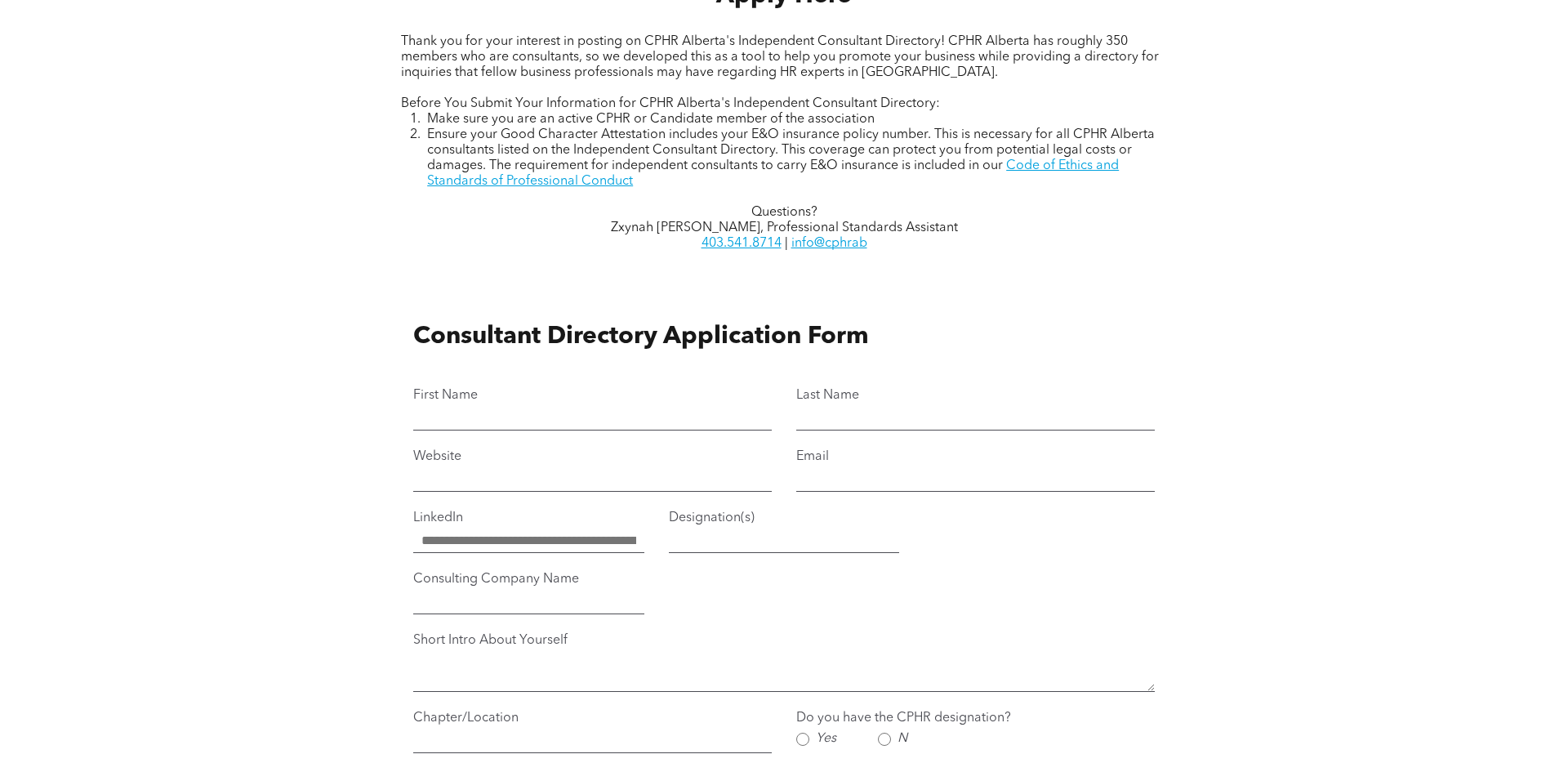
scroll to position [849, 0]
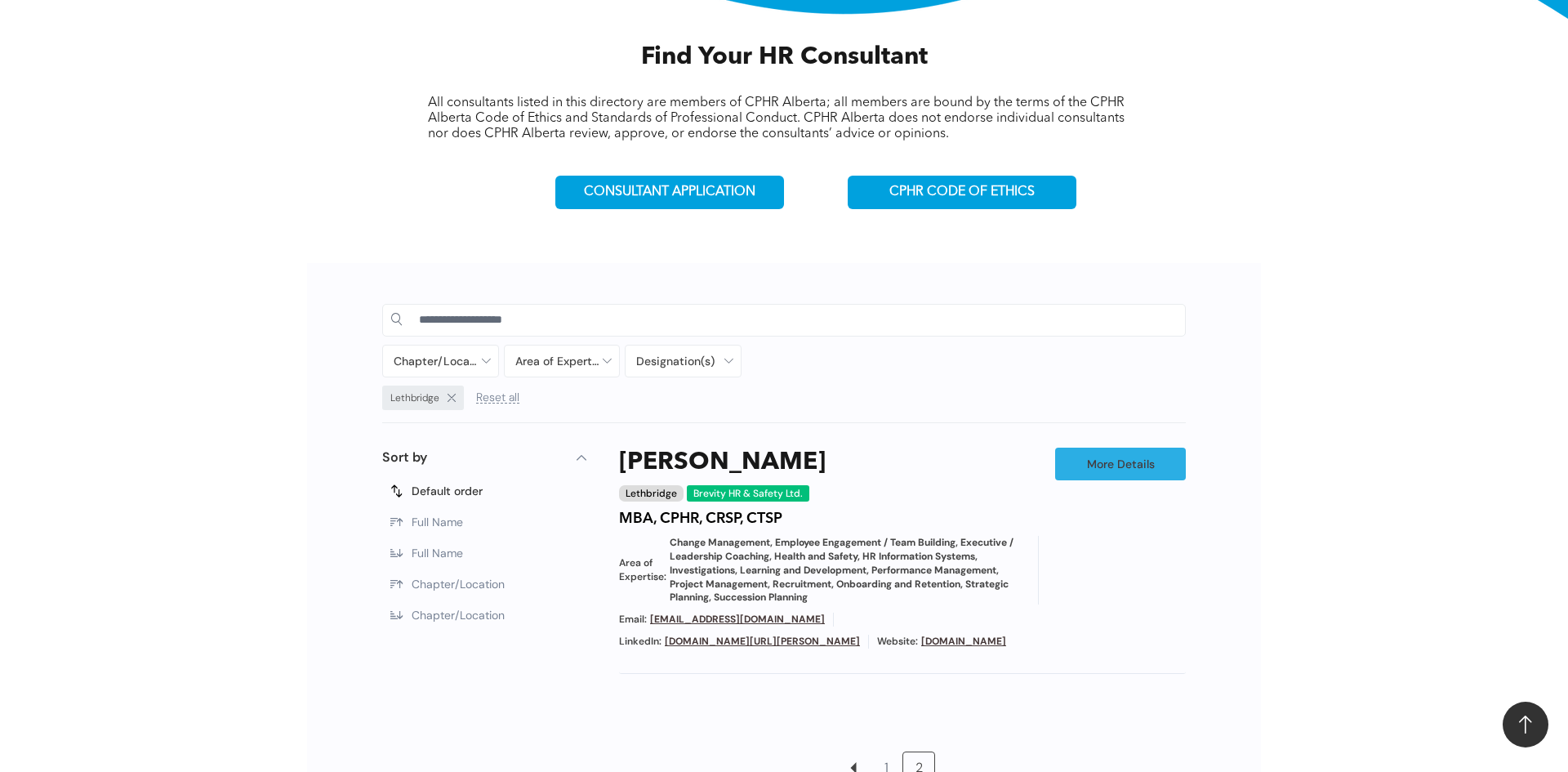
scroll to position [645, 0]
